Goal: Navigation & Orientation: Go to known website

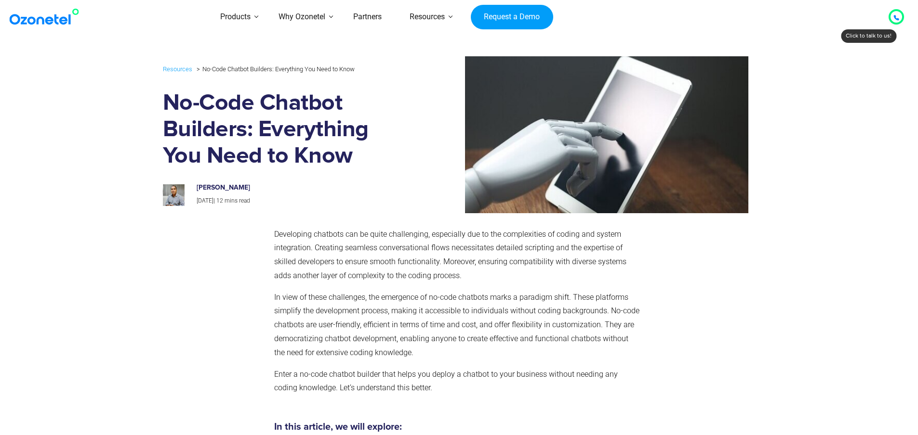
click at [26, 15] on img at bounding box center [46, 16] width 78 height 17
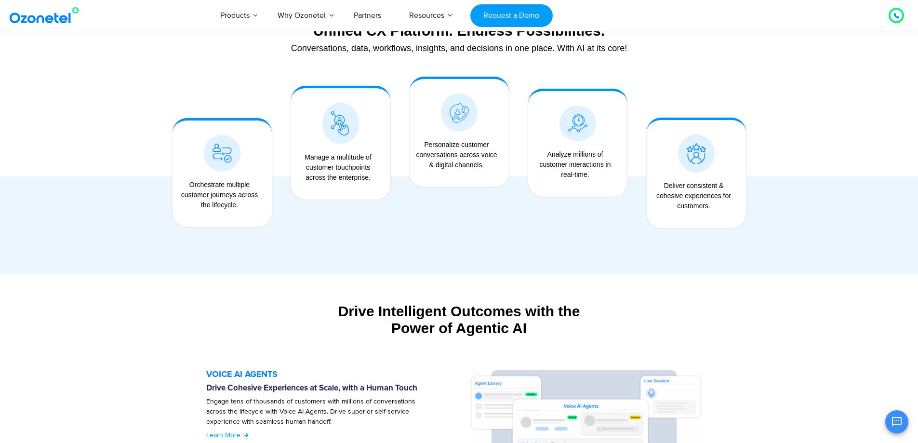
scroll to position [784, 0]
